Goal: Complete application form

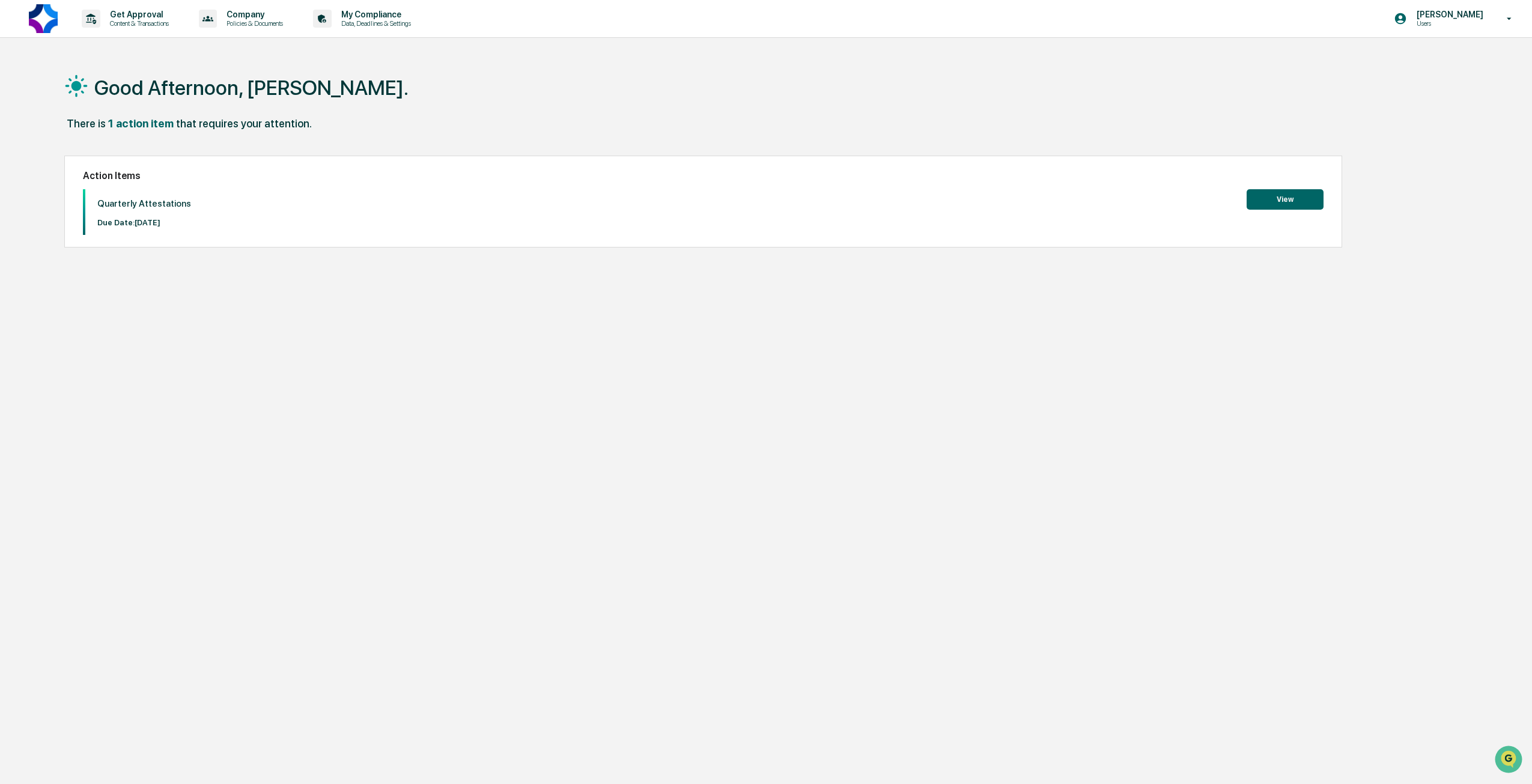
click at [1291, 196] on button "View" at bounding box center [1285, 199] width 76 height 21
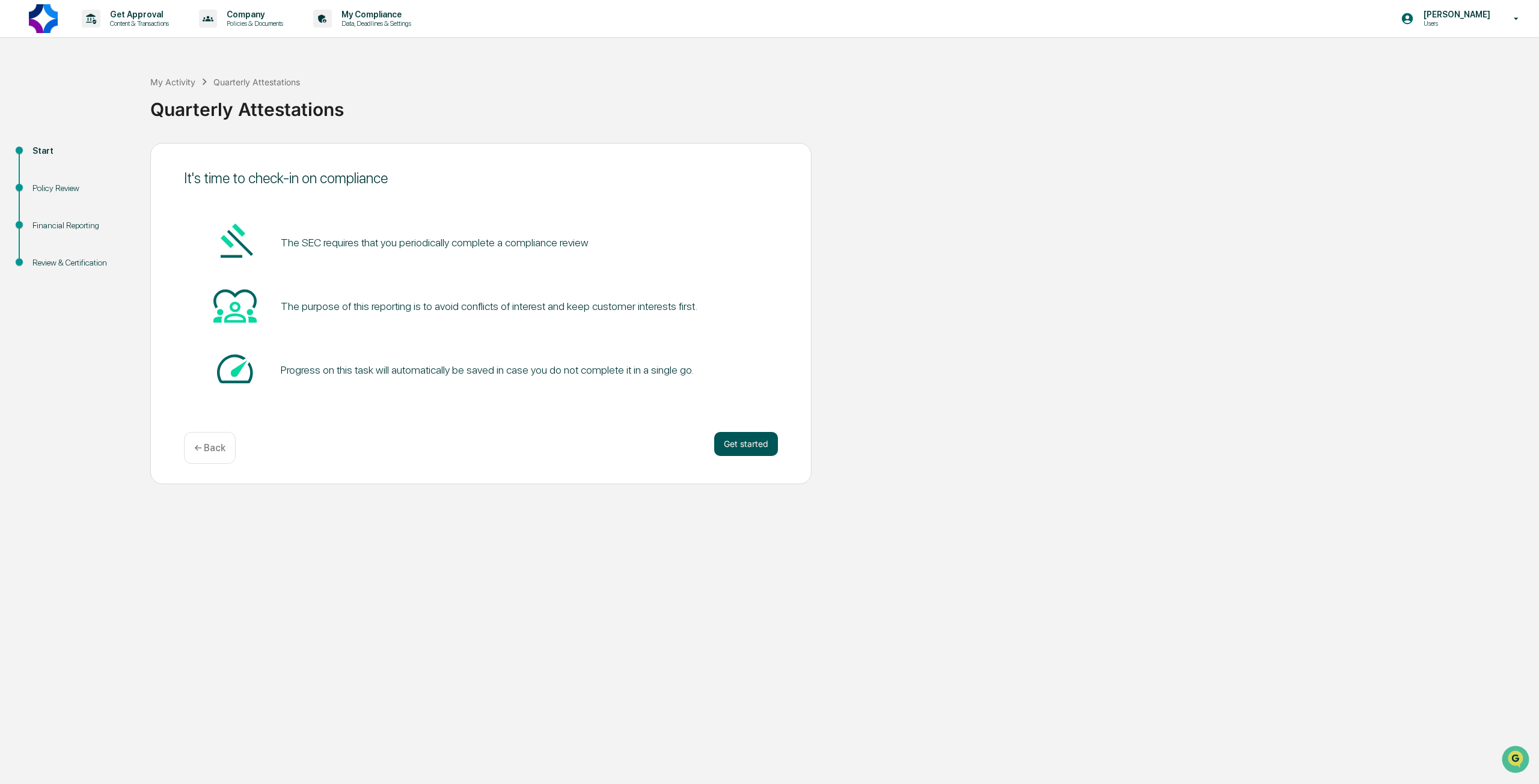
click at [732, 450] on button "Get started" at bounding box center [746, 444] width 63 height 24
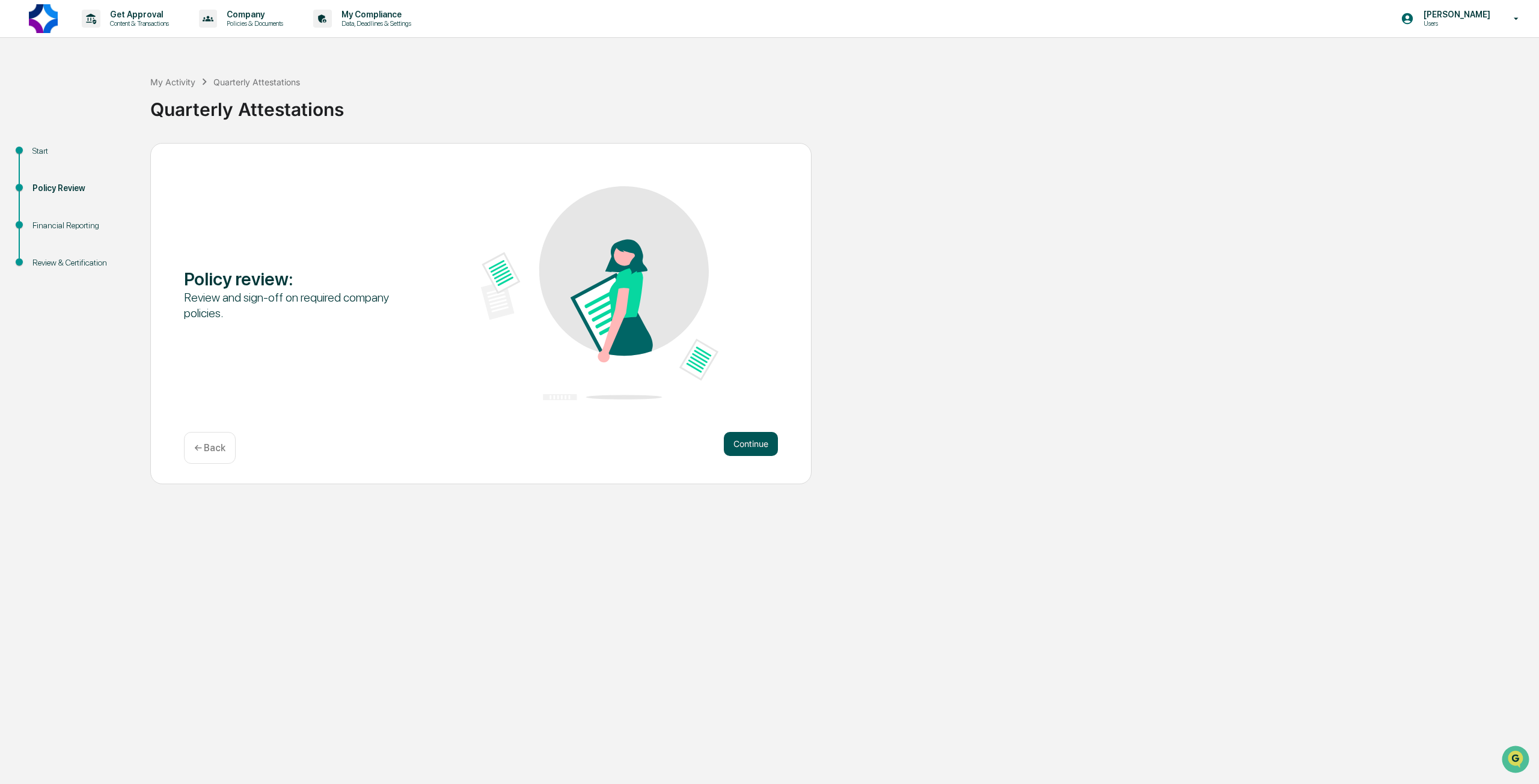
click at [733, 447] on button "Continue" at bounding box center [751, 444] width 54 height 24
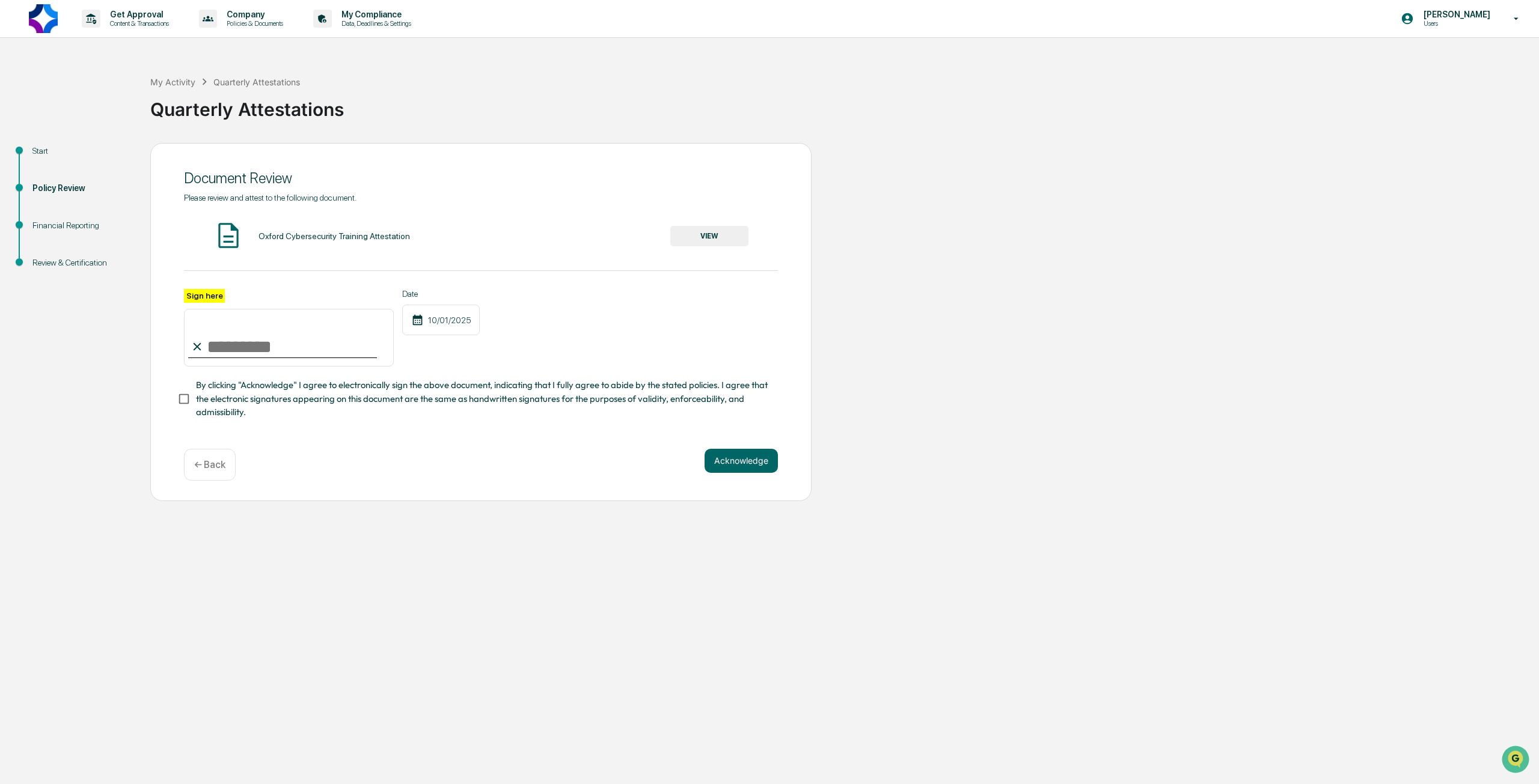
click at [236, 348] on input "Sign here" at bounding box center [288, 337] width 210 height 58
type input "**********"
click at [725, 464] on button "Acknowledge" at bounding box center [741, 461] width 74 height 24
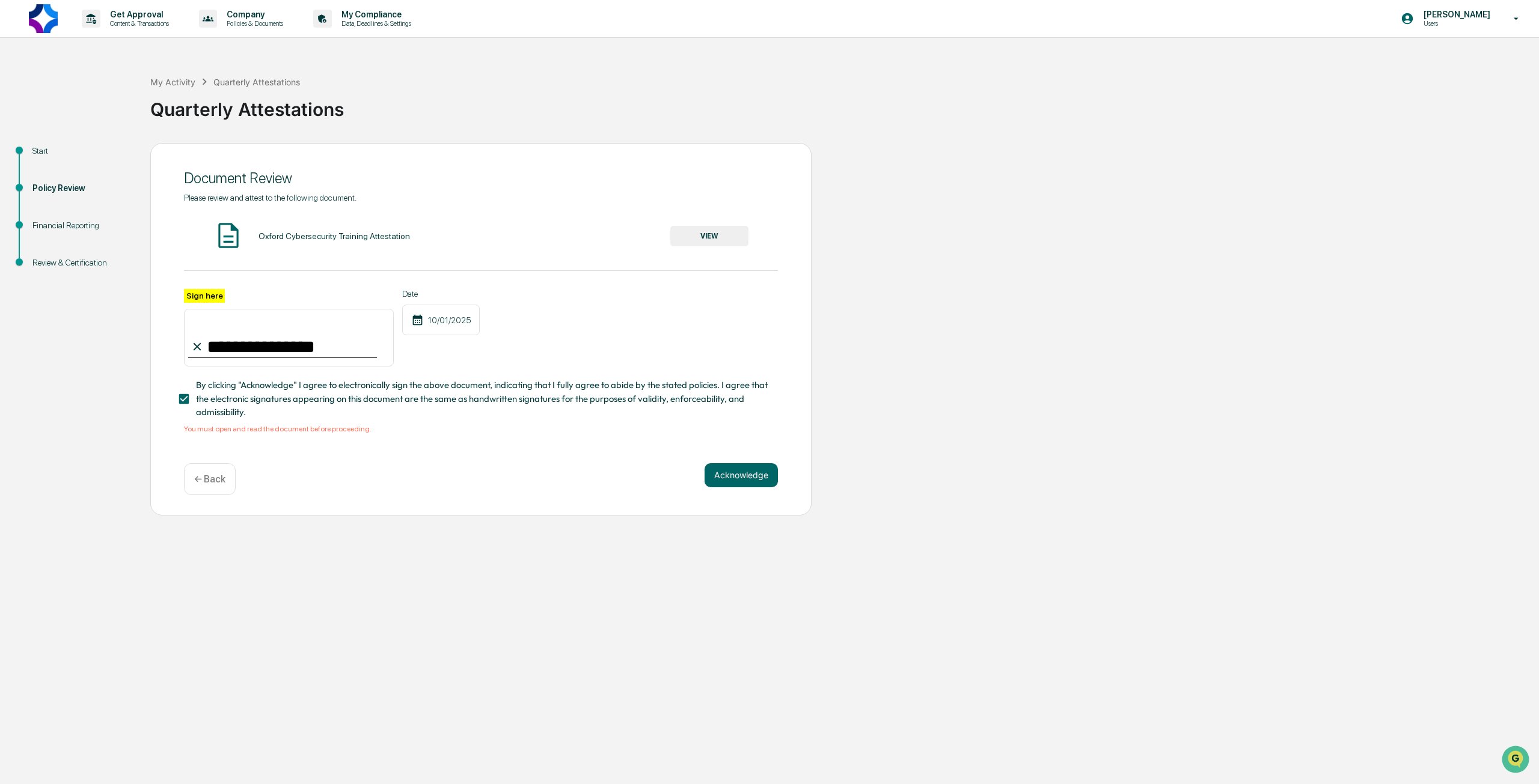
click at [717, 241] on button "VIEW" at bounding box center [709, 236] width 78 height 21
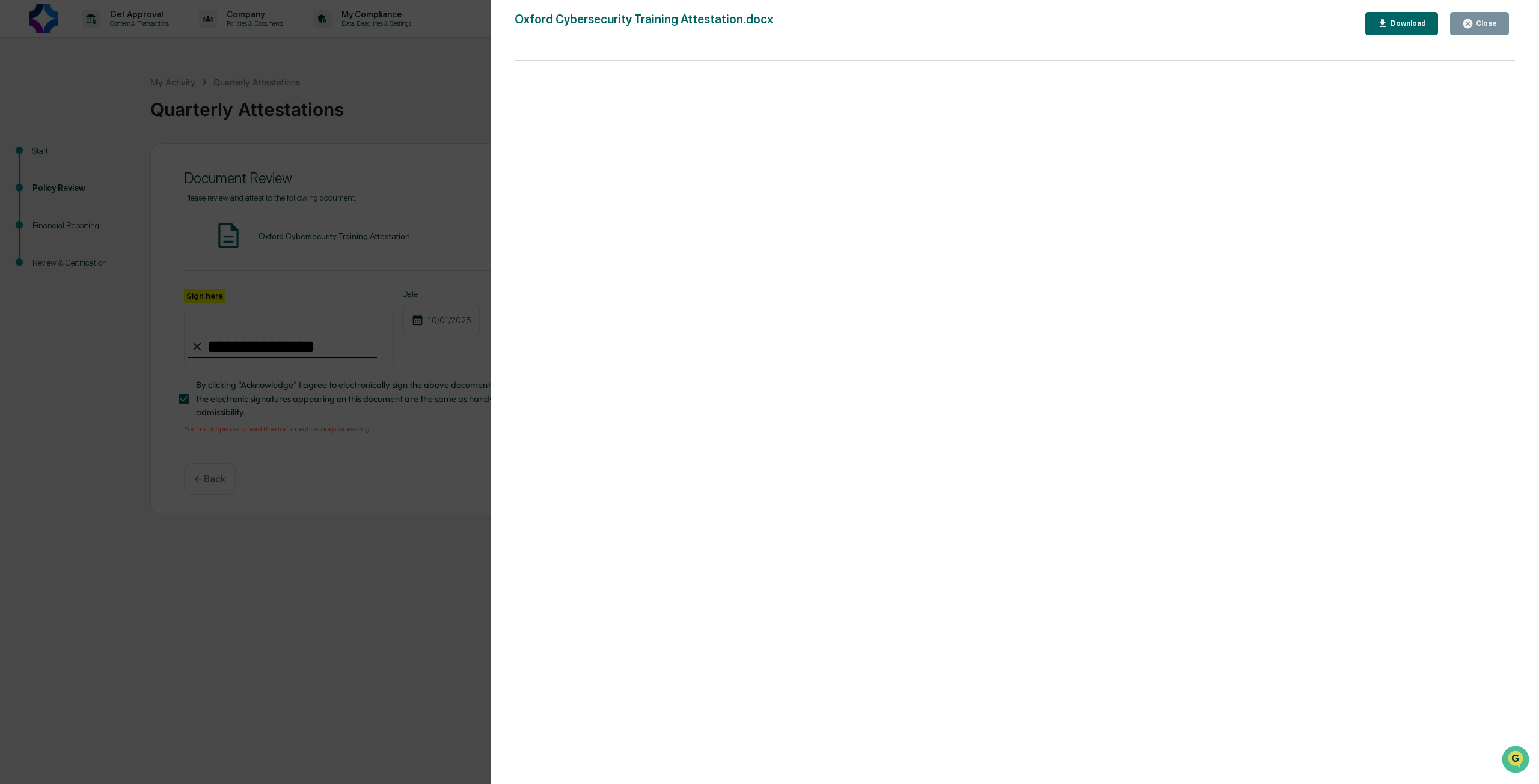
click at [1488, 22] on div "Close" at bounding box center [1484, 23] width 23 height 8
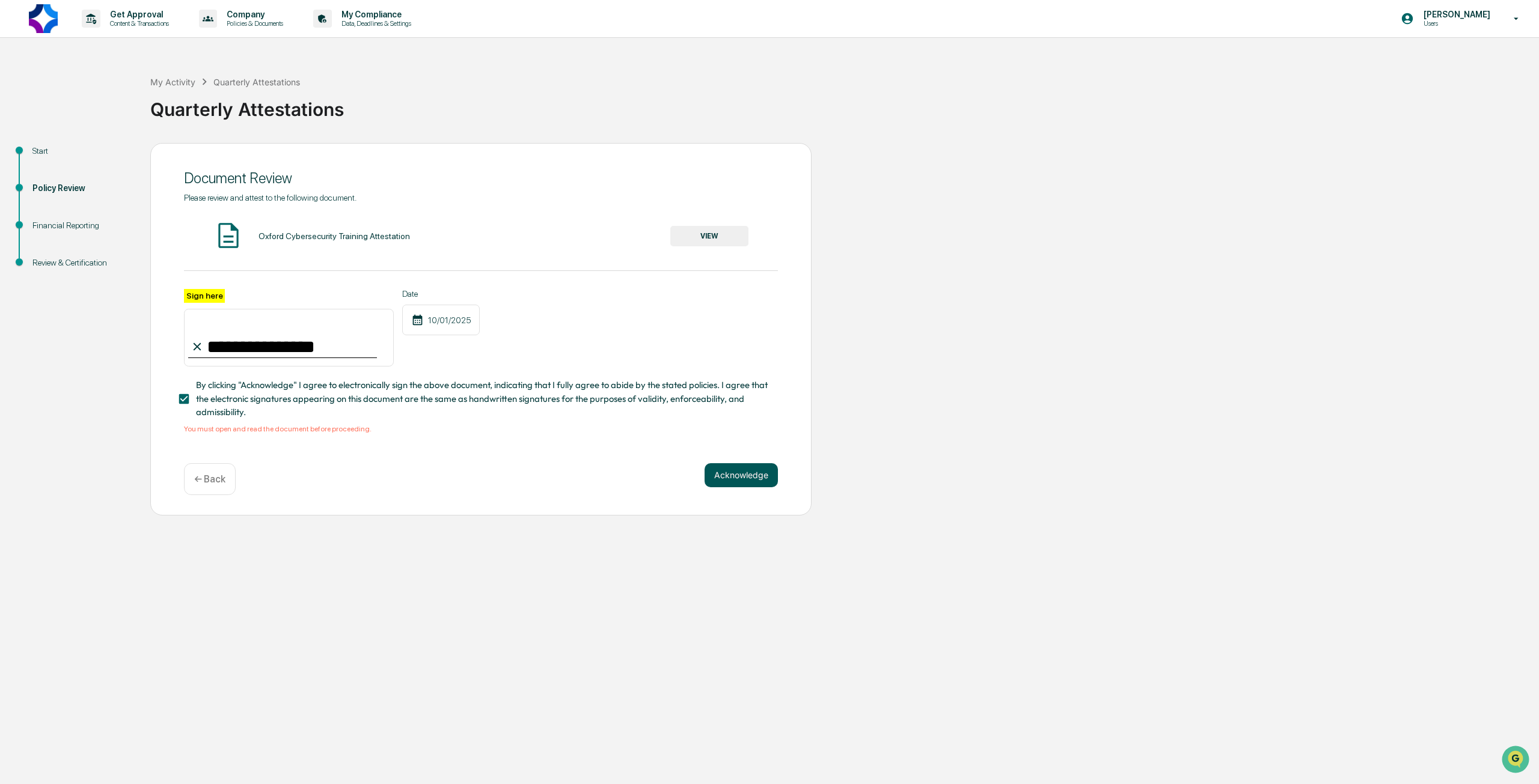
click at [716, 475] on button "Acknowledge" at bounding box center [741, 475] width 74 height 24
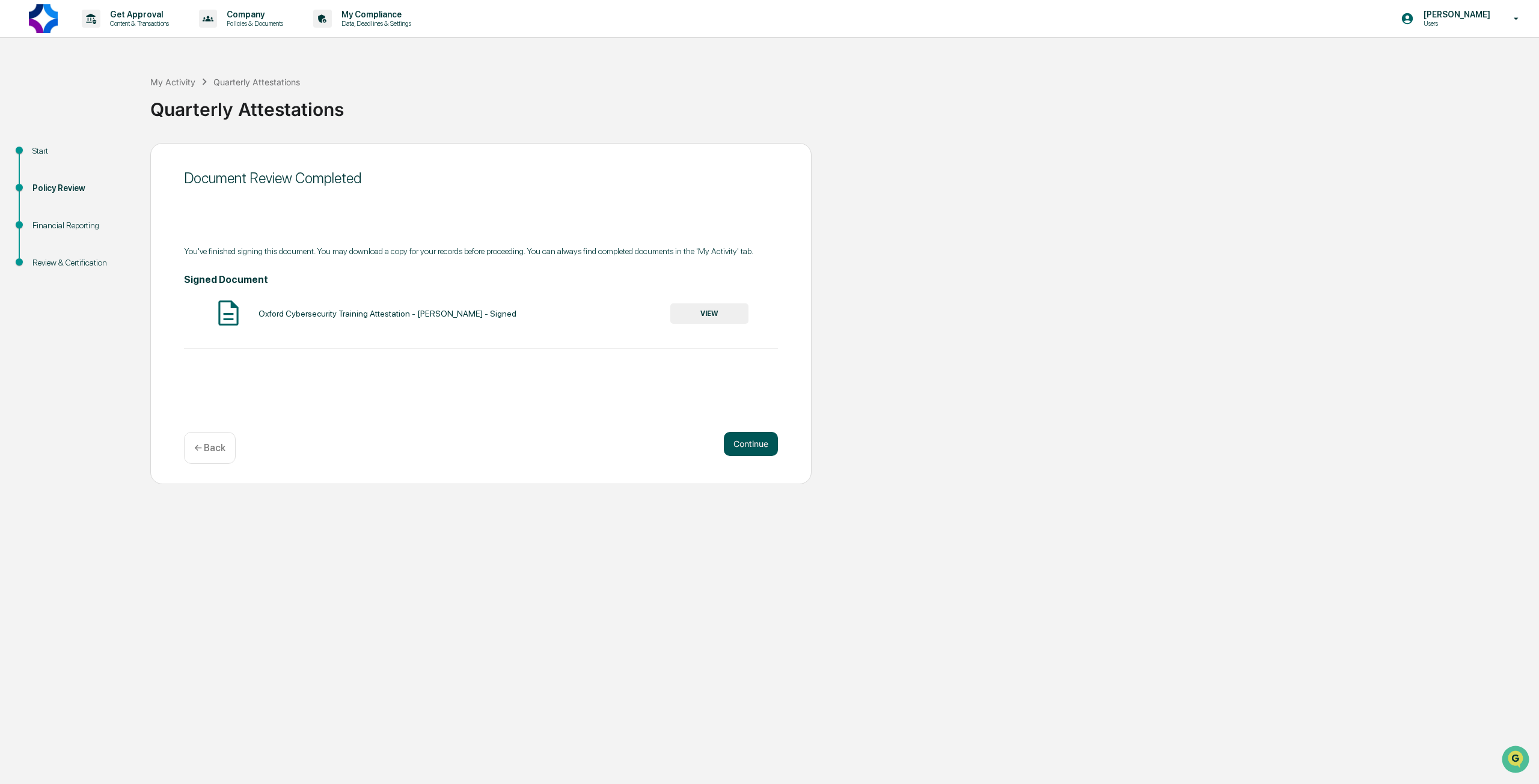
click at [742, 445] on button "Continue" at bounding box center [751, 444] width 54 height 24
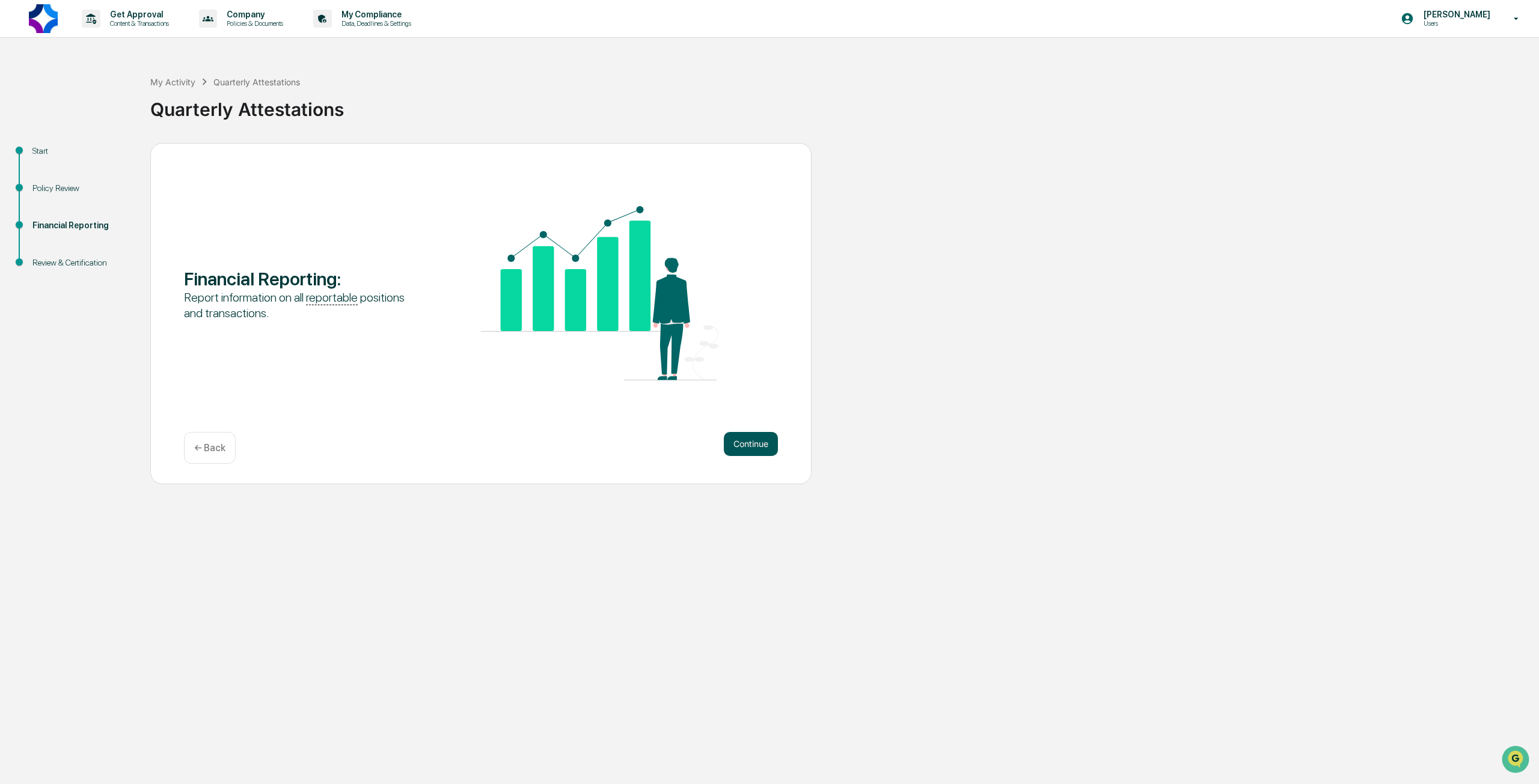
click at [746, 444] on button "Continue" at bounding box center [751, 444] width 54 height 24
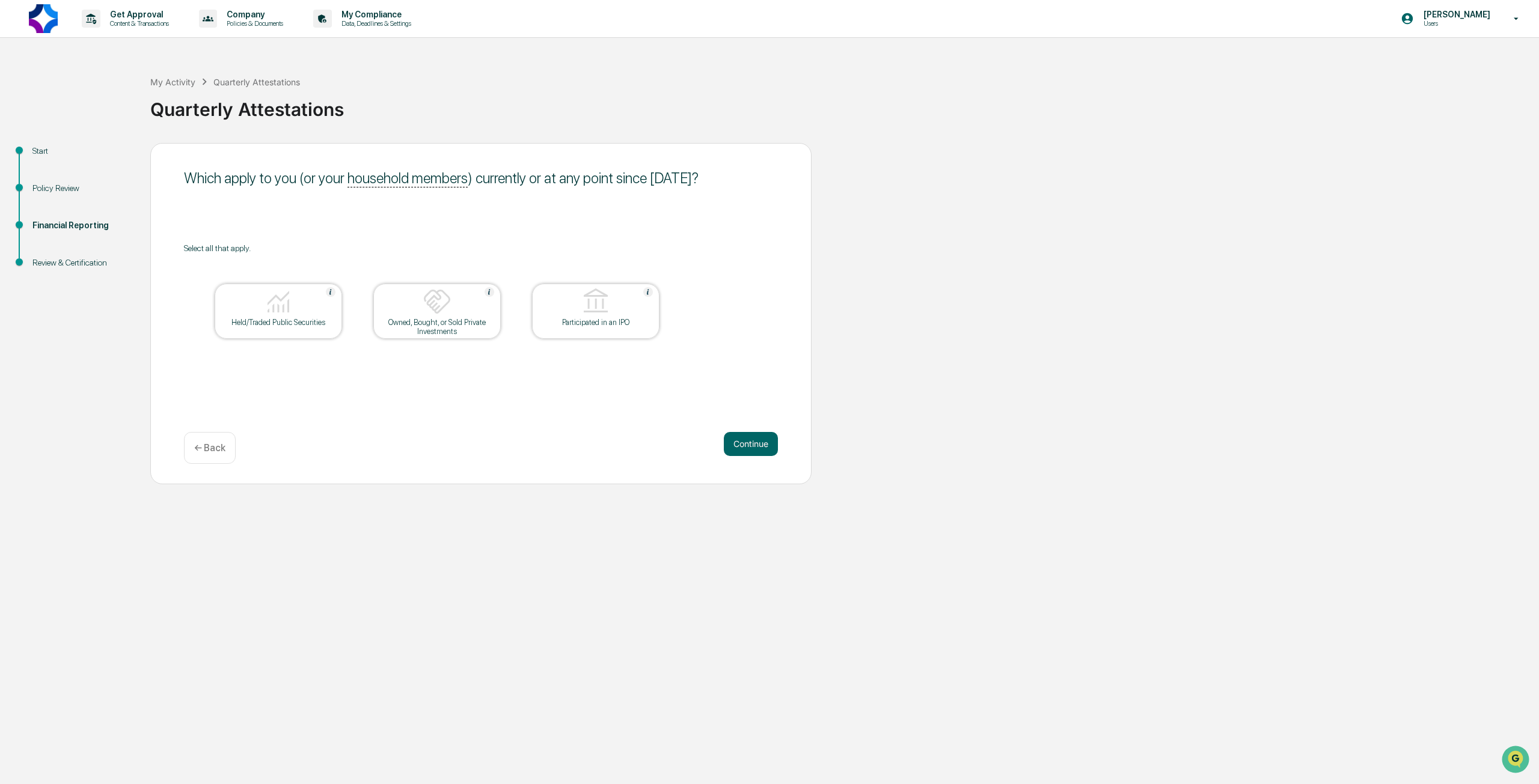
click at [449, 332] on div "Owned, Bought, or Sold Private Investments" at bounding box center [437, 326] width 108 height 18
click at [472, 334] on div "Owned, Bought, or Sold Private Investments" at bounding box center [437, 326] width 108 height 18
click at [298, 327] on div "Held/Traded Public Securities" at bounding box center [278, 323] width 108 height 9
click at [742, 440] on button "Continue" at bounding box center [751, 444] width 54 height 24
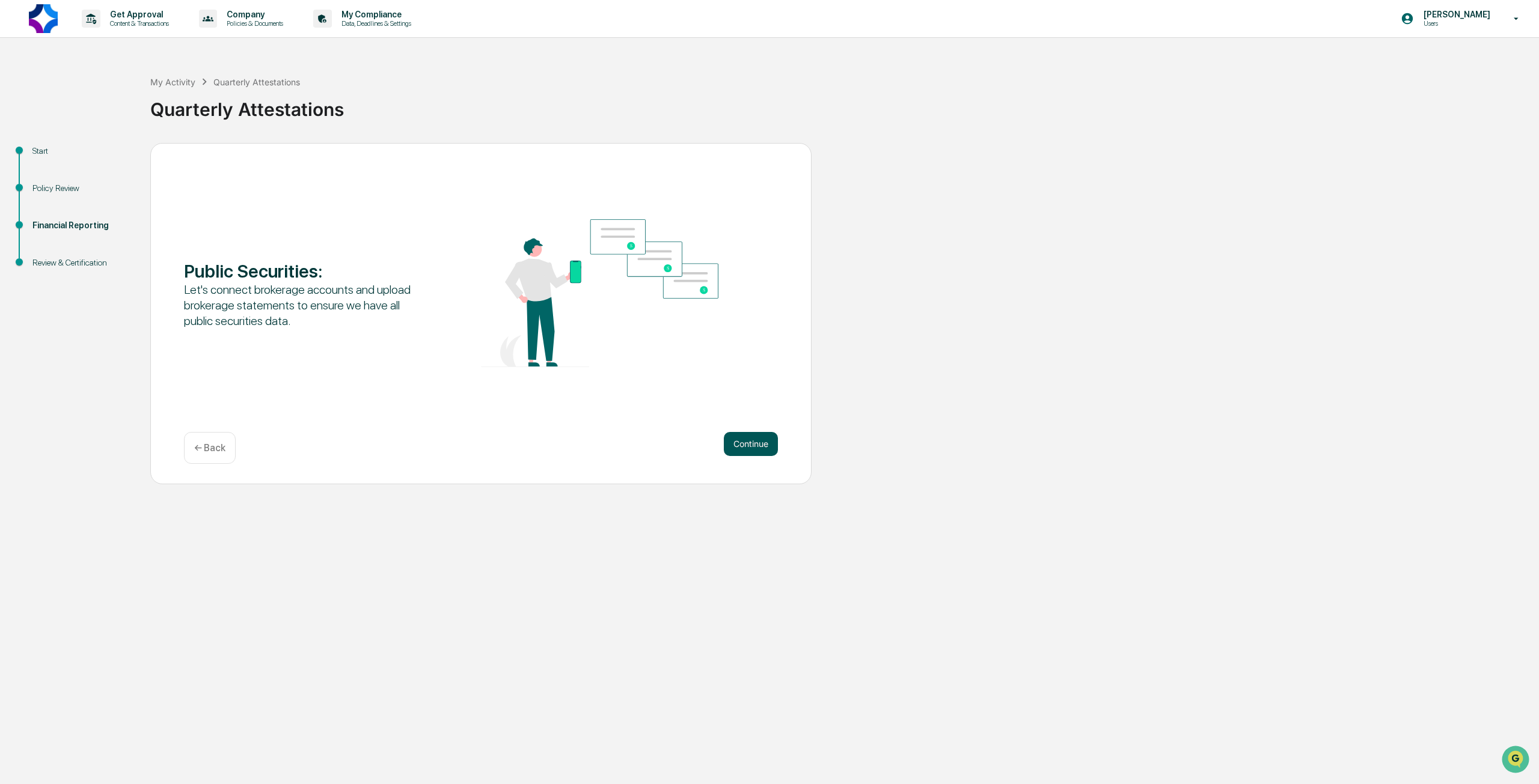
click at [756, 448] on button "Continue" at bounding box center [751, 444] width 54 height 24
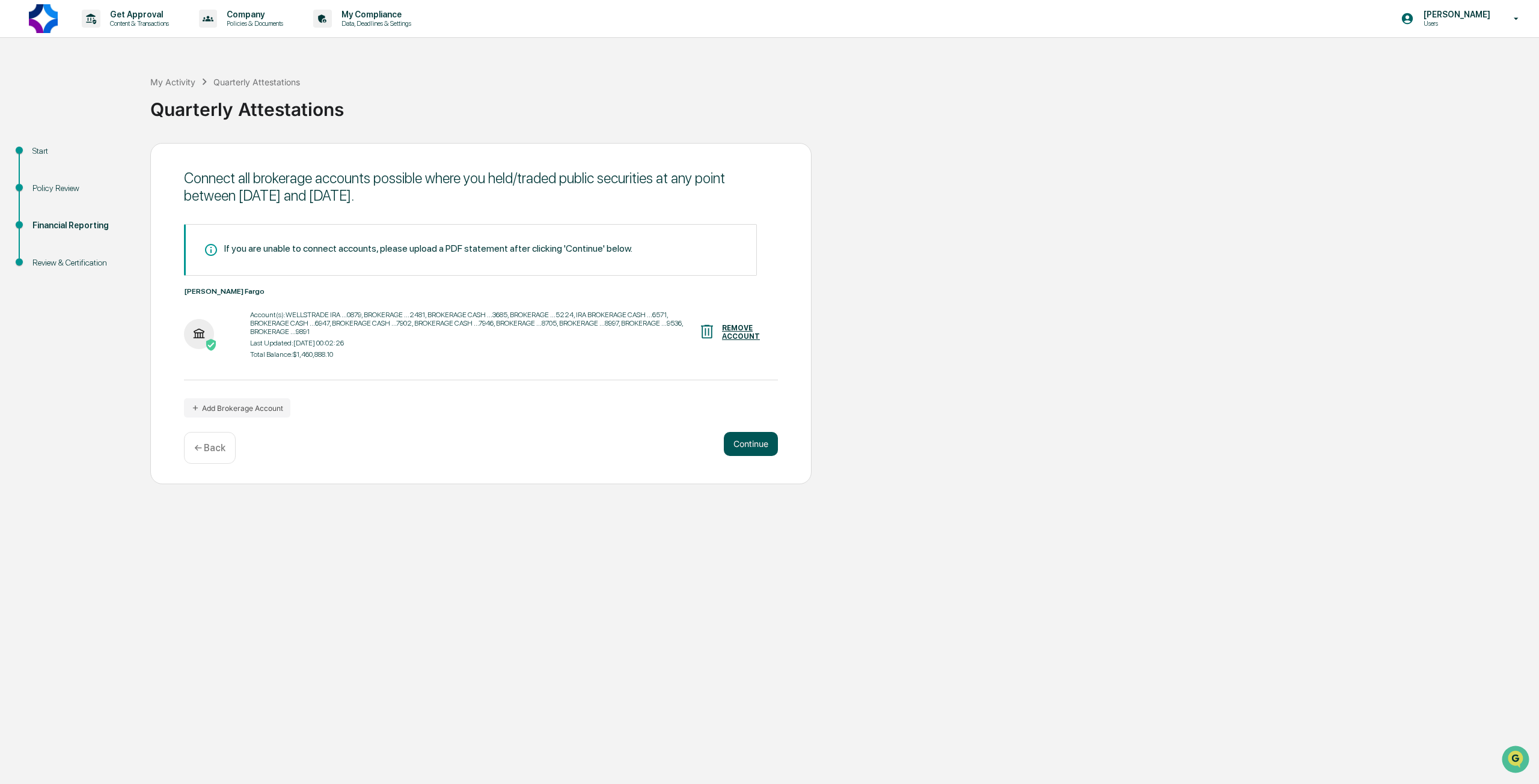
click at [754, 441] on button "Continue" at bounding box center [751, 444] width 54 height 24
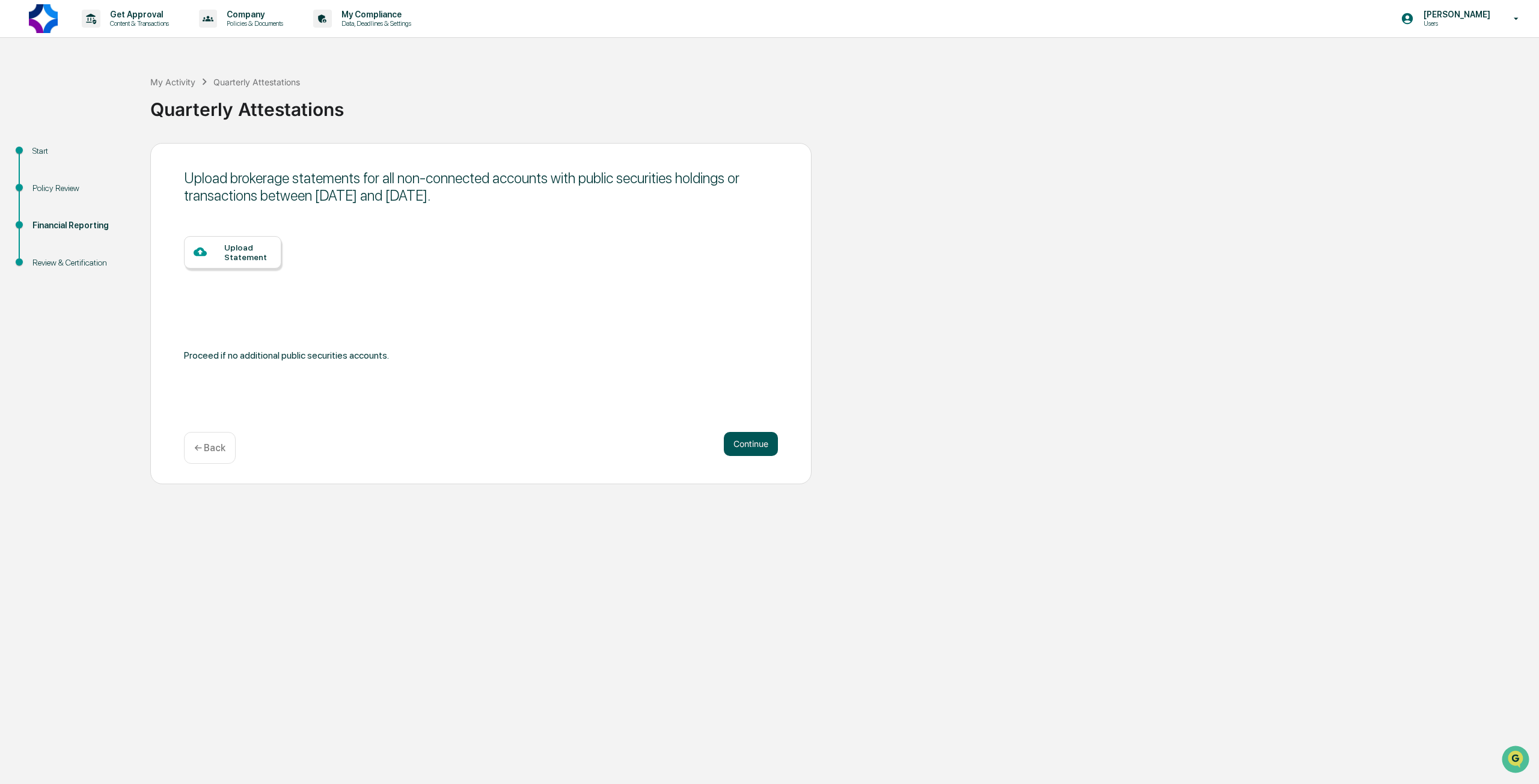
click at [754, 441] on button "Continue" at bounding box center [751, 444] width 54 height 24
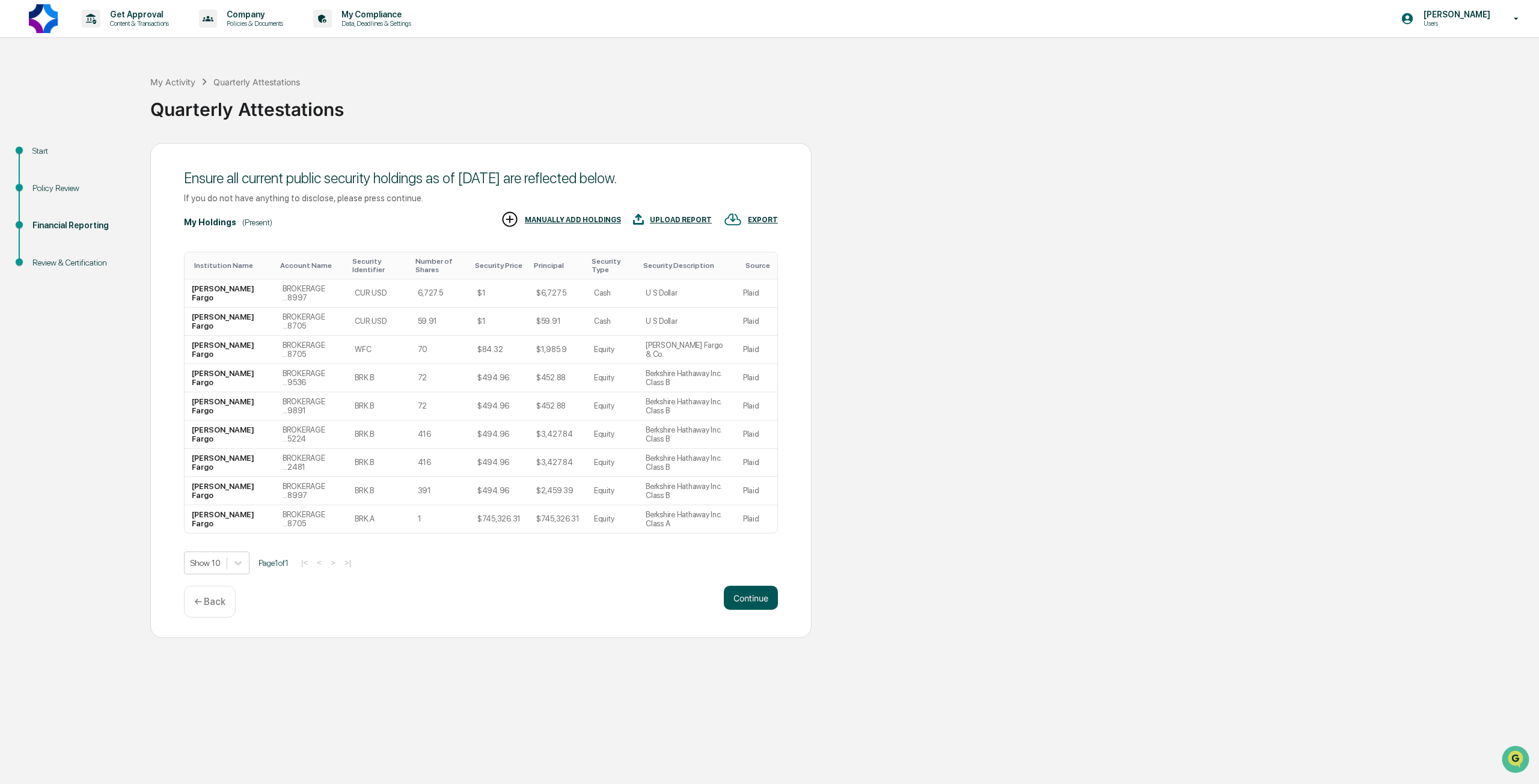
click at [748, 609] on button "Continue" at bounding box center [751, 598] width 54 height 24
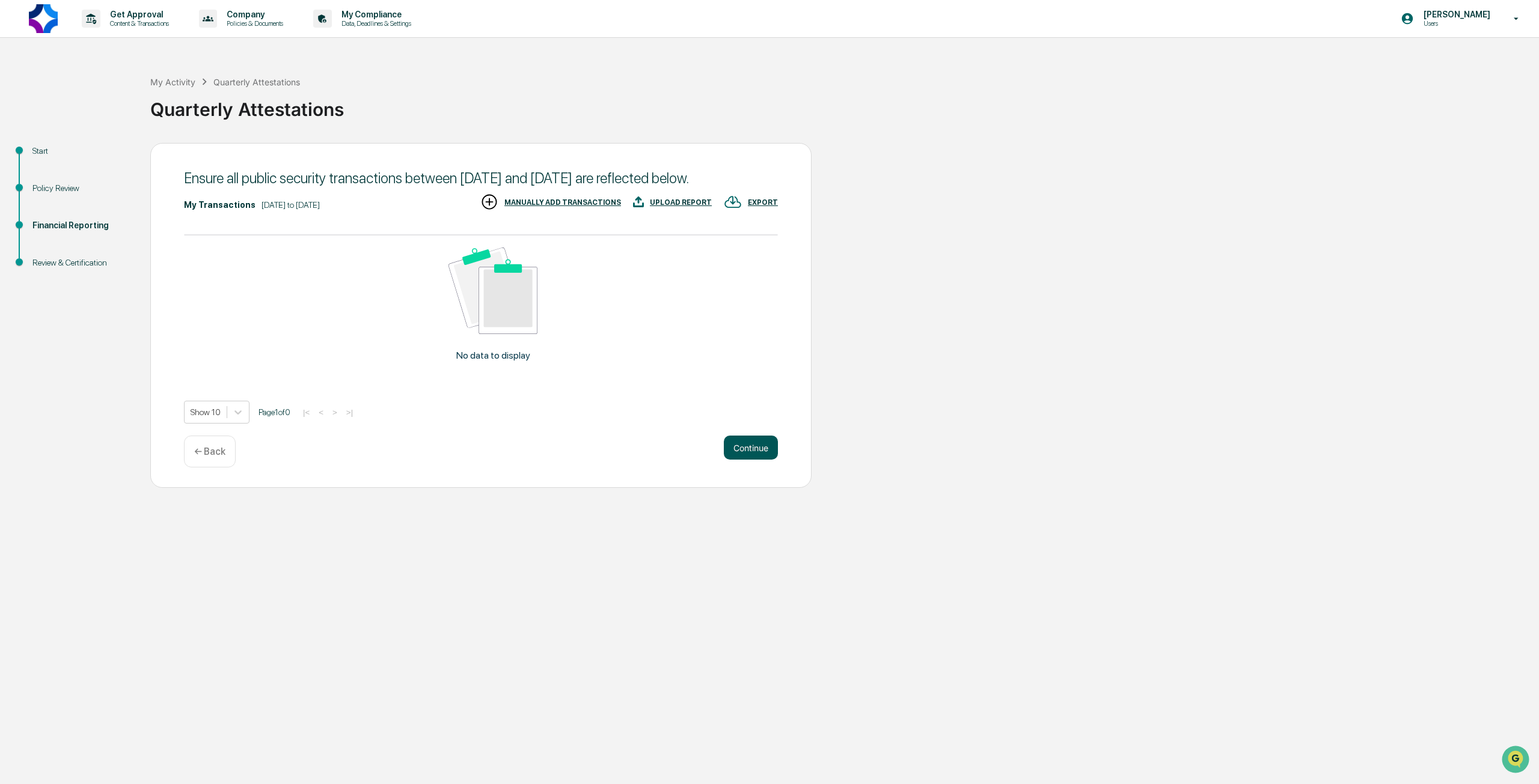
click at [751, 460] on button "Continue" at bounding box center [751, 447] width 54 height 24
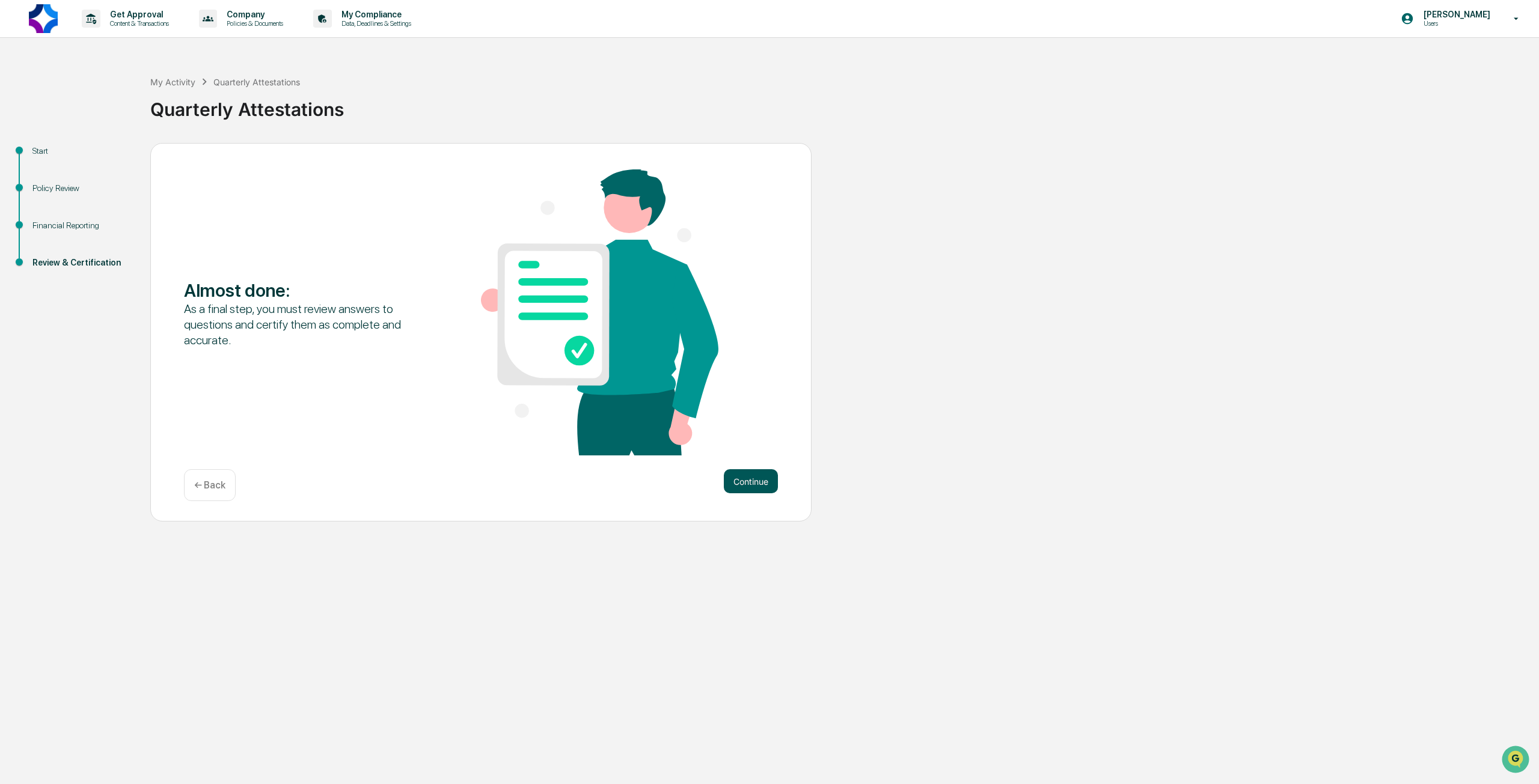
click at [746, 481] on button "Continue" at bounding box center [751, 481] width 54 height 24
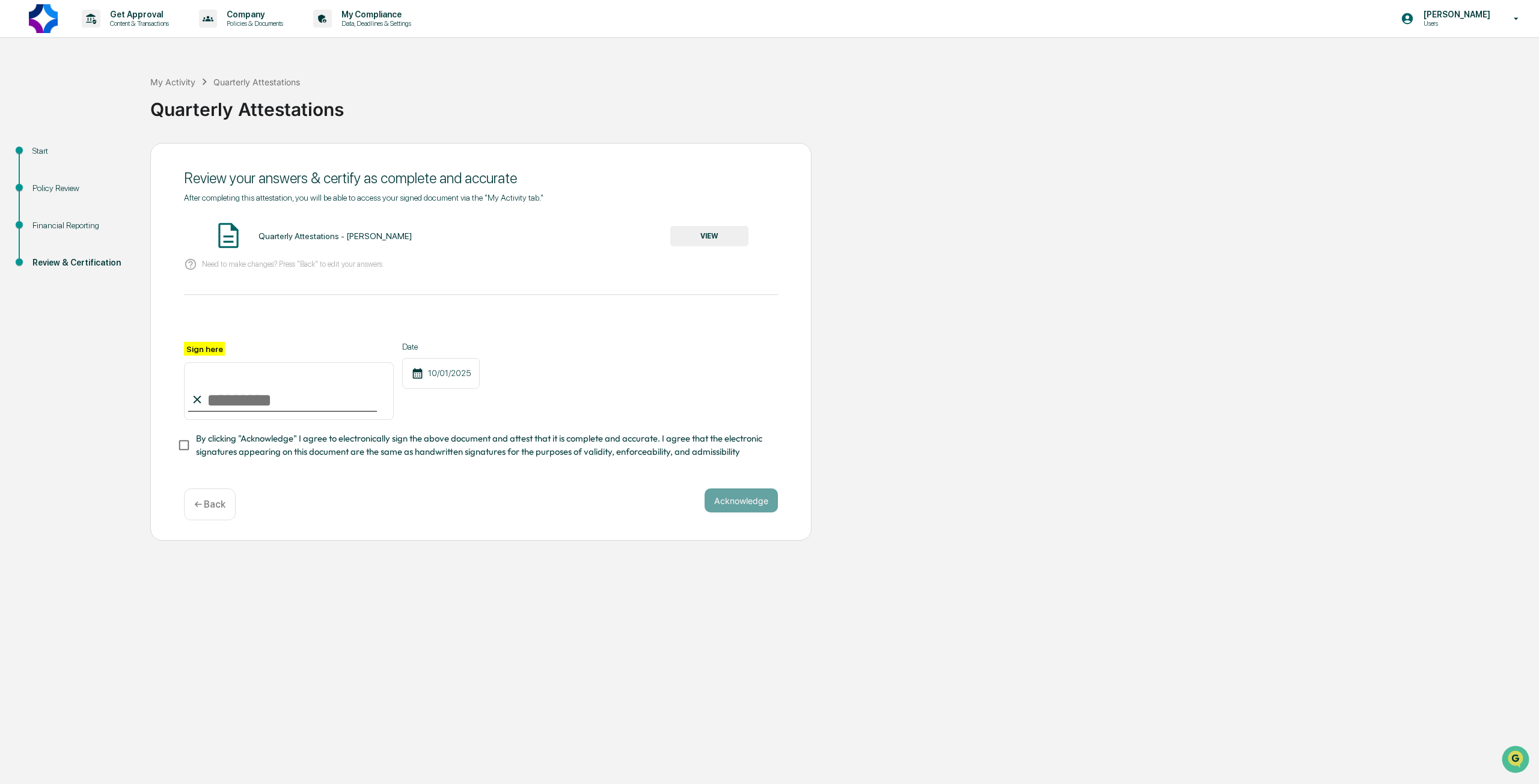
click at [249, 405] on input "Sign here" at bounding box center [288, 392] width 210 height 58
type input "**********"
click at [755, 505] on button "Acknowledge" at bounding box center [741, 501] width 74 height 24
click at [694, 236] on button "VIEW" at bounding box center [709, 236] width 78 height 21
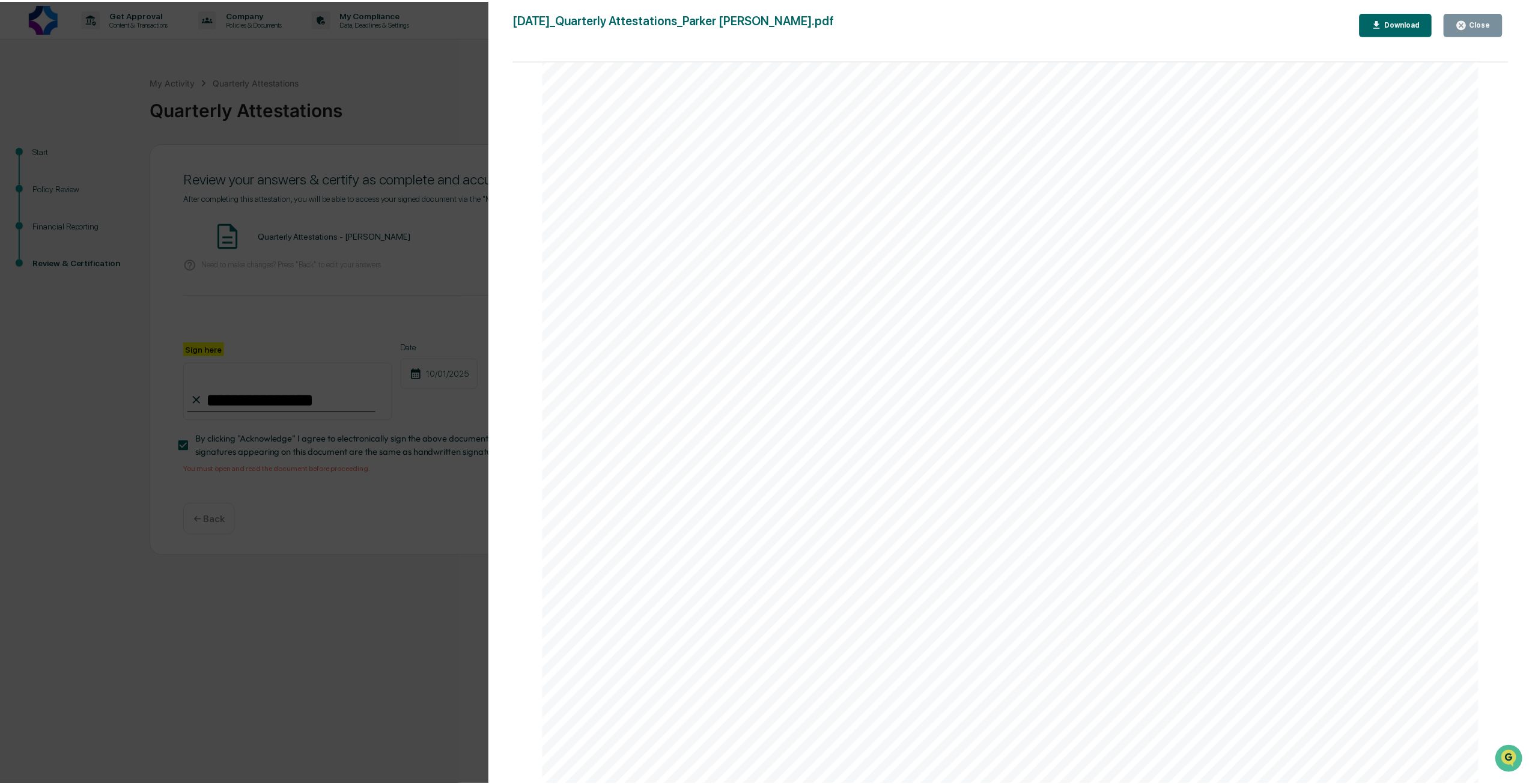
scroll to position [3369, 0]
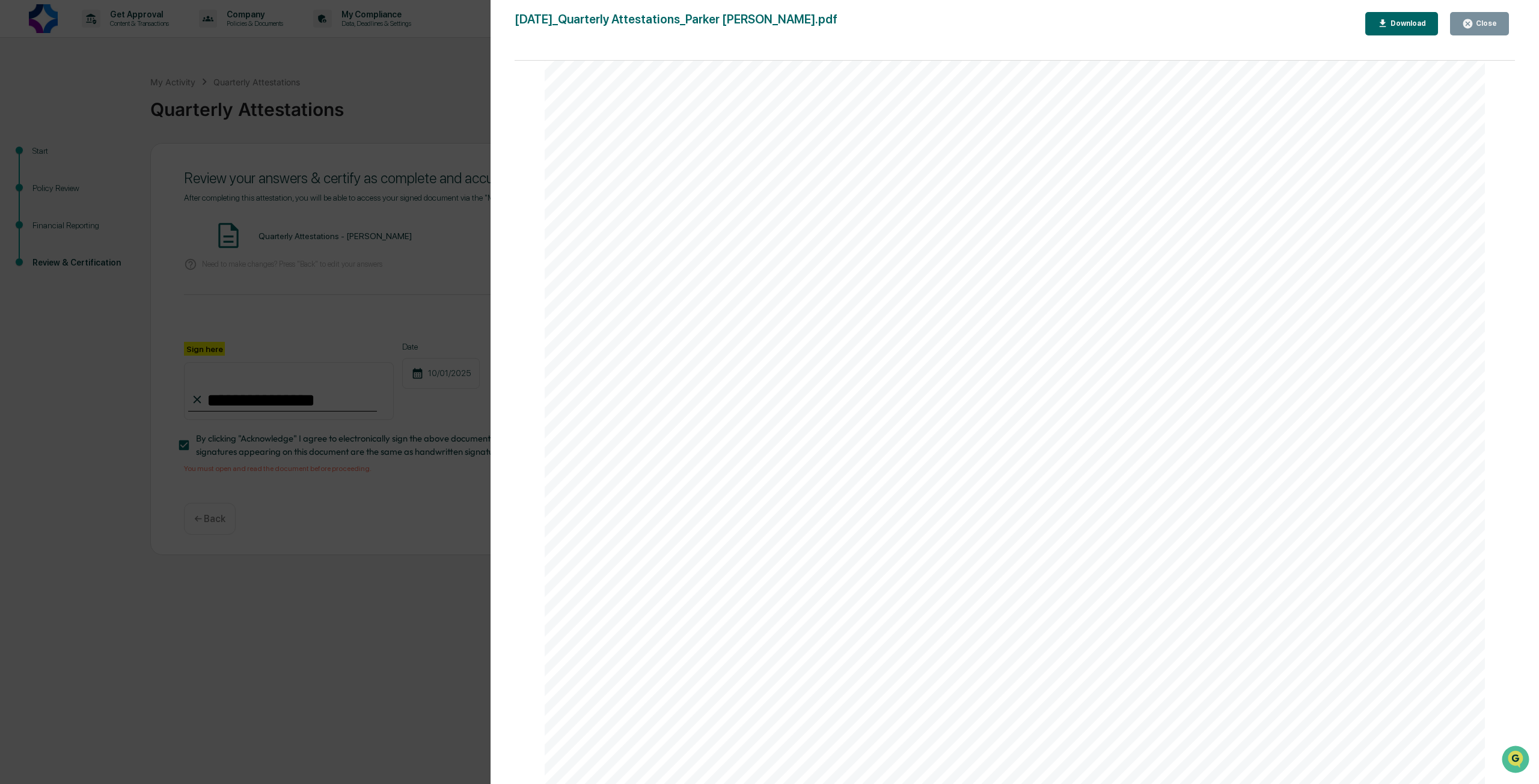
click at [1486, 22] on div "Close" at bounding box center [1484, 23] width 23 height 8
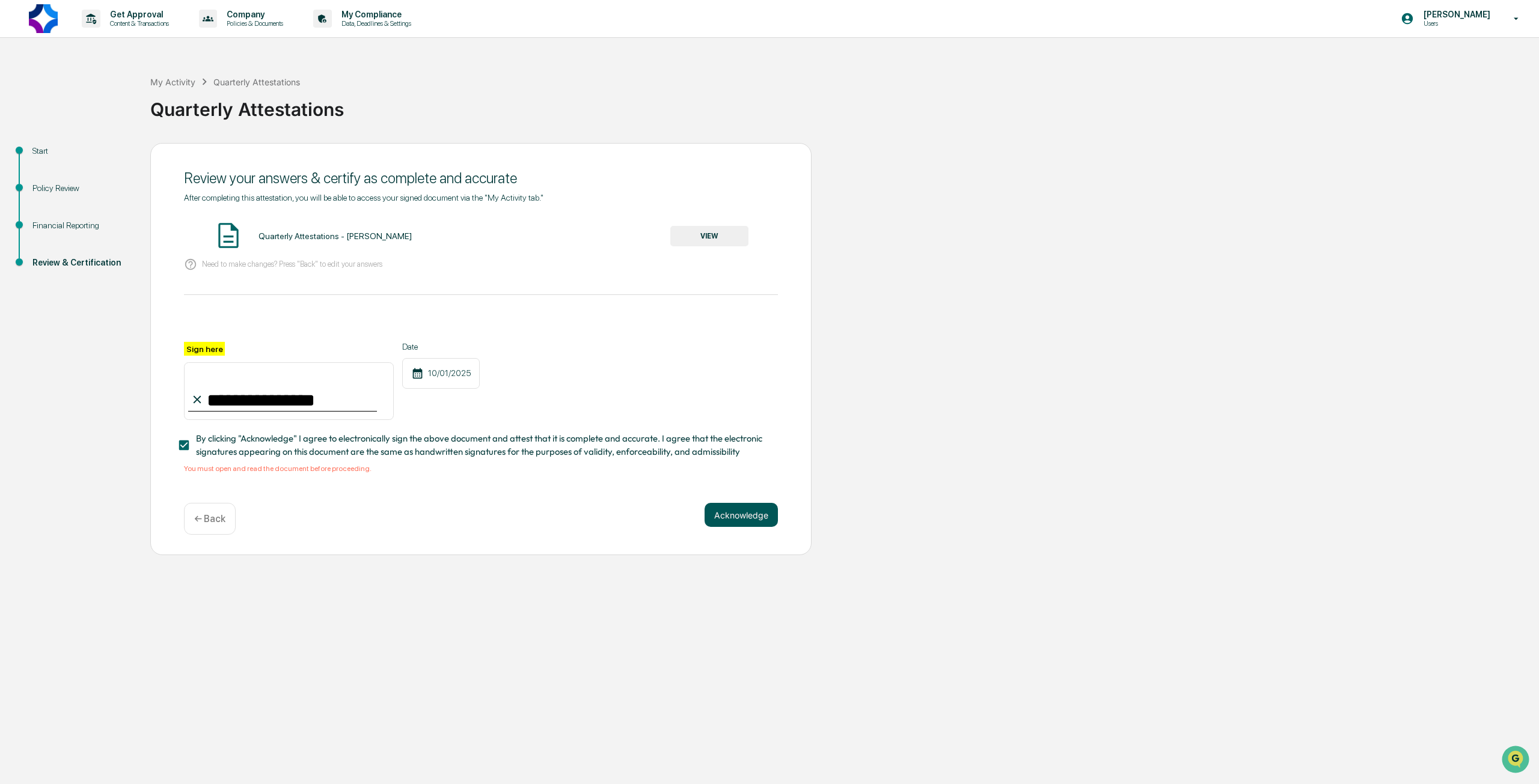
click at [738, 527] on button "Acknowledge" at bounding box center [741, 515] width 74 height 24
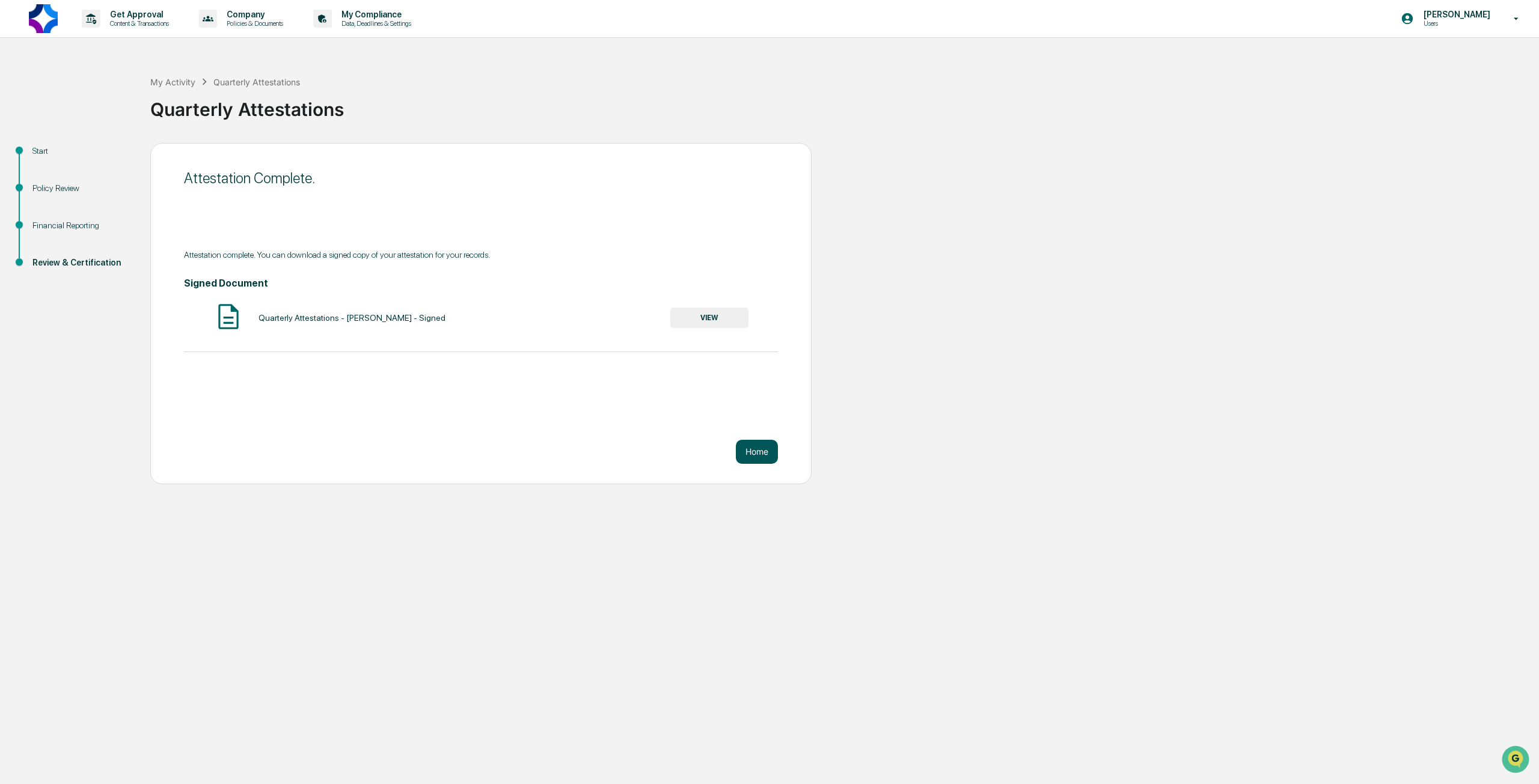
click at [757, 454] on button "Home" at bounding box center [756, 452] width 42 height 24
